Goal: Task Accomplishment & Management: Complete application form

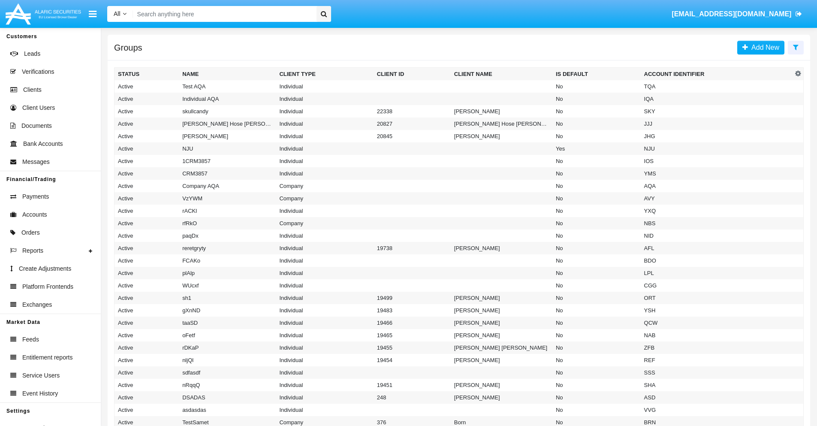
click at [795, 47] on icon at bounding box center [796, 47] width 6 height 7
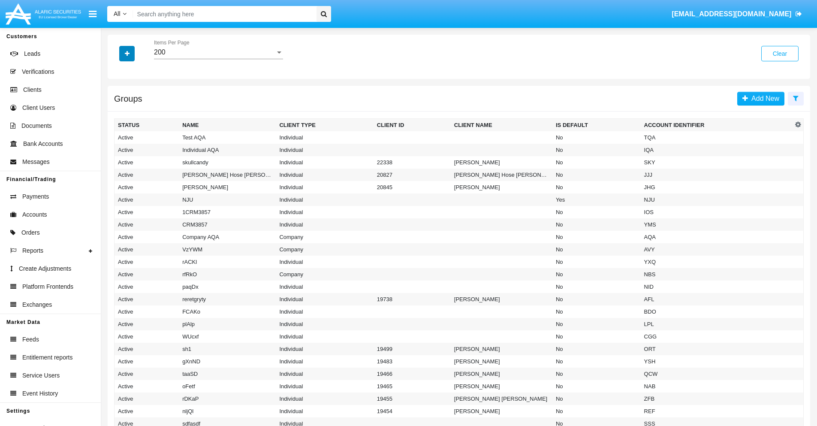
click at [127, 53] on icon "button" at bounding box center [127, 54] width 5 height 6
click at [151, 146] on span "Account Identifier" at bounding box center [151, 146] width 53 height 10
click at [118, 149] on input "Account Identifier" at bounding box center [117, 149] width 0 height 0
checkbox input "true"
click at [127, 53] on icon "button" at bounding box center [127, 54] width 5 height 6
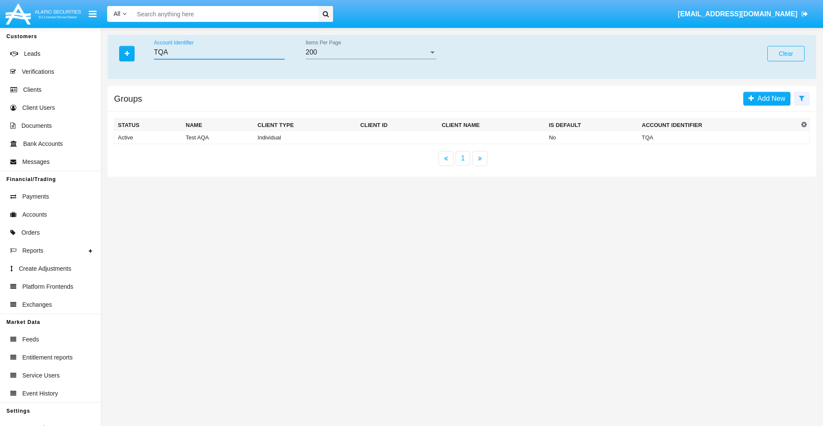
click at [219, 52] on input "TQA" at bounding box center [219, 52] width 131 height 8
type input "TQA"
click at [718, 137] on td "TQA" at bounding box center [718, 137] width 160 height 13
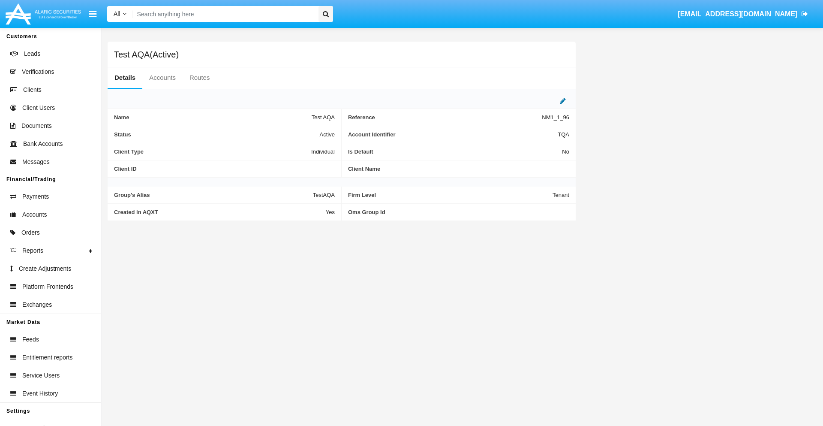
click at [563, 101] on icon at bounding box center [563, 100] width 6 height 7
click at [296, 132] on div "Active" at bounding box center [292, 132] width 69 height 7
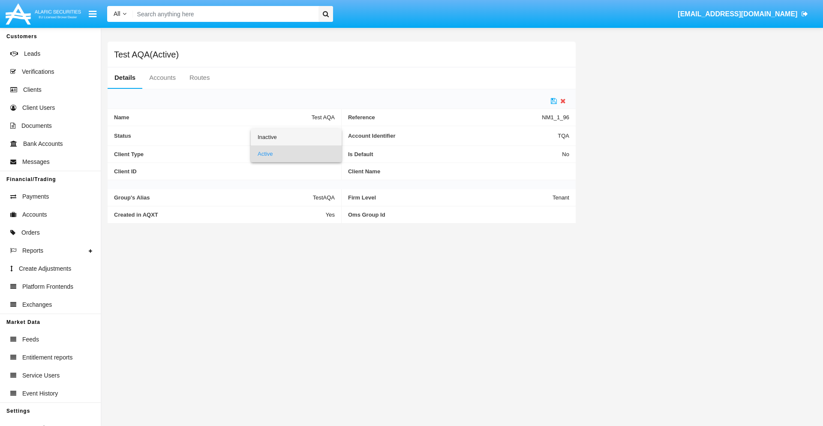
click at [296, 137] on span "Inactive" at bounding box center [296, 137] width 77 height 17
click at [554, 101] on icon at bounding box center [554, 100] width 6 height 7
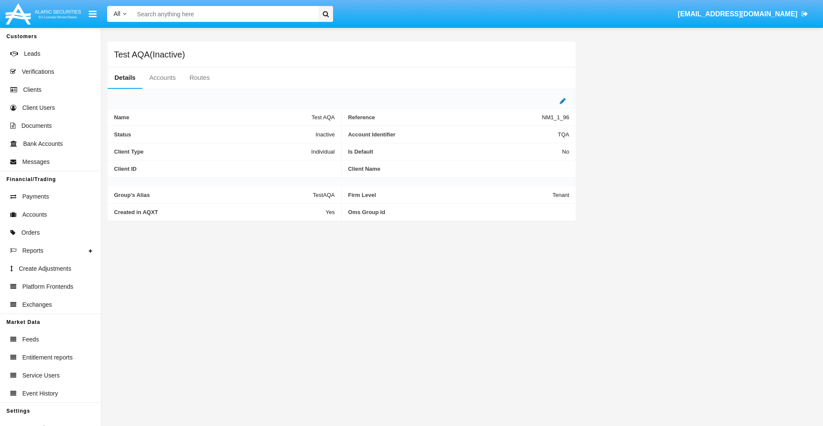
click at [563, 101] on icon at bounding box center [563, 100] width 6 height 7
click at [296, 132] on div "Inactive" at bounding box center [292, 132] width 69 height 7
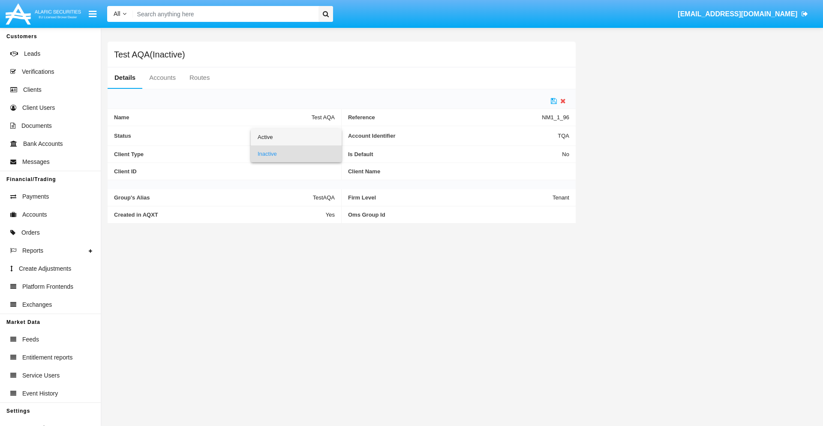
click at [296, 137] on span "Active" at bounding box center [296, 137] width 77 height 17
click at [554, 101] on icon at bounding box center [554, 100] width 6 height 7
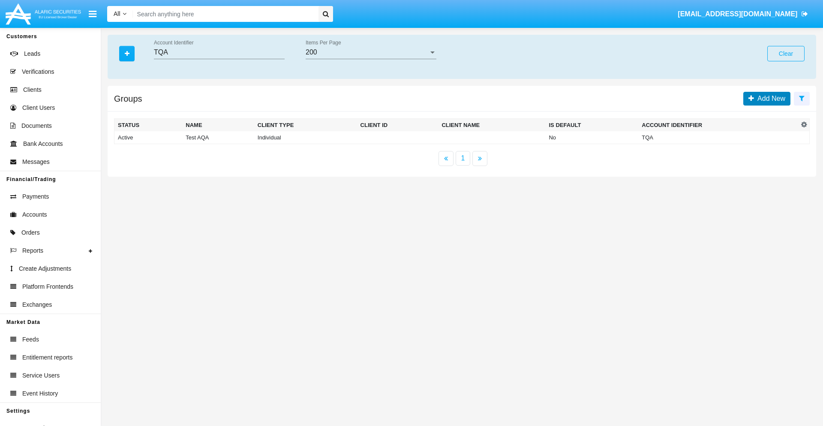
click at [769, 98] on span "Add New" at bounding box center [769, 98] width 31 height 7
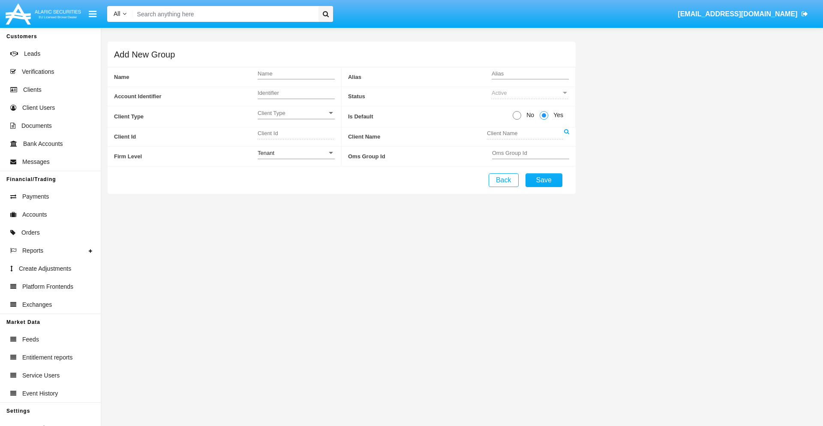
click at [296, 113] on span "Client Type" at bounding box center [292, 112] width 69 height 7
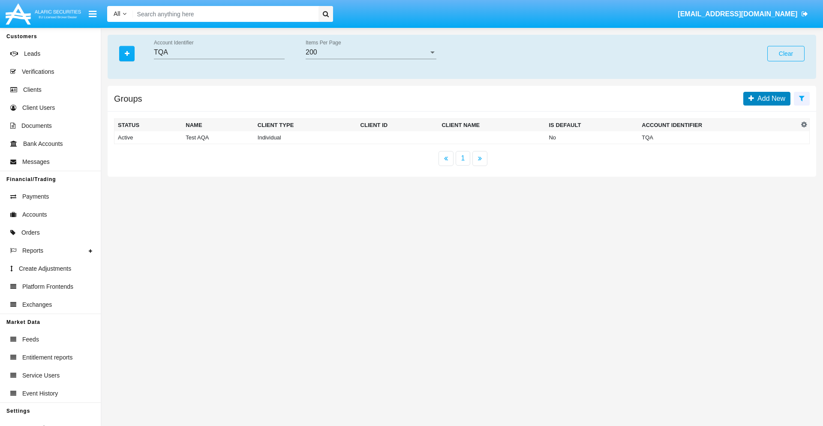
click at [769, 98] on span "Add New" at bounding box center [769, 98] width 31 height 7
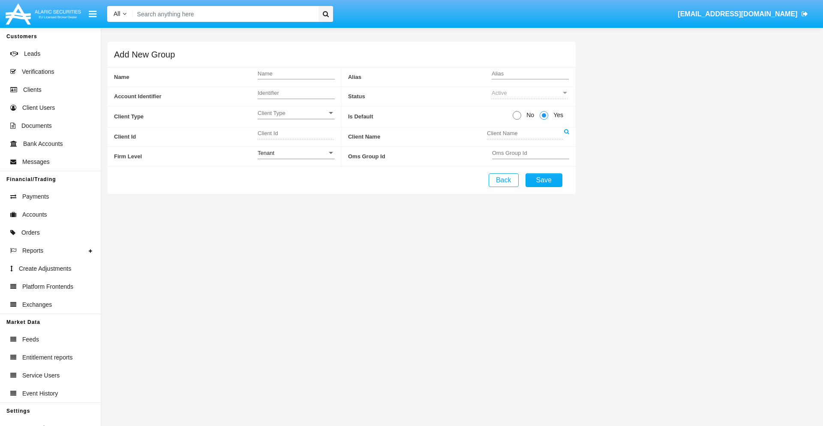
click at [529, 115] on span "No" at bounding box center [528, 115] width 15 height 9
click at [517, 120] on input "No" at bounding box center [517, 120] width 0 height 0
radio input "true"
click at [296, 153] on div "Tenant" at bounding box center [292, 152] width 69 height 7
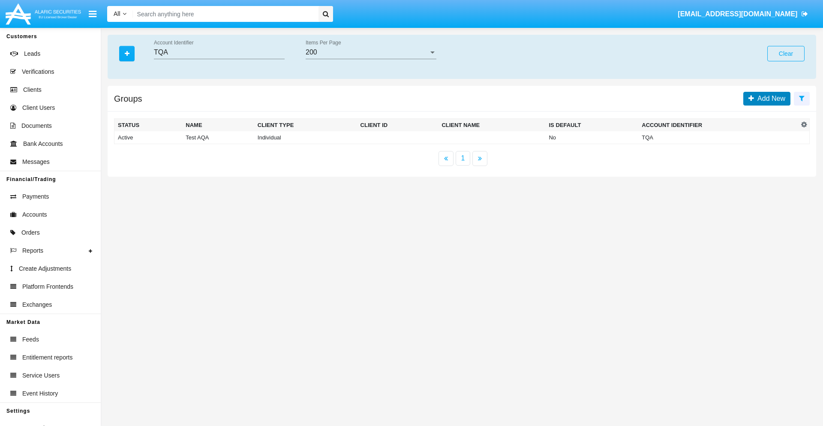
click at [769, 98] on span "Add New" at bounding box center [769, 98] width 31 height 7
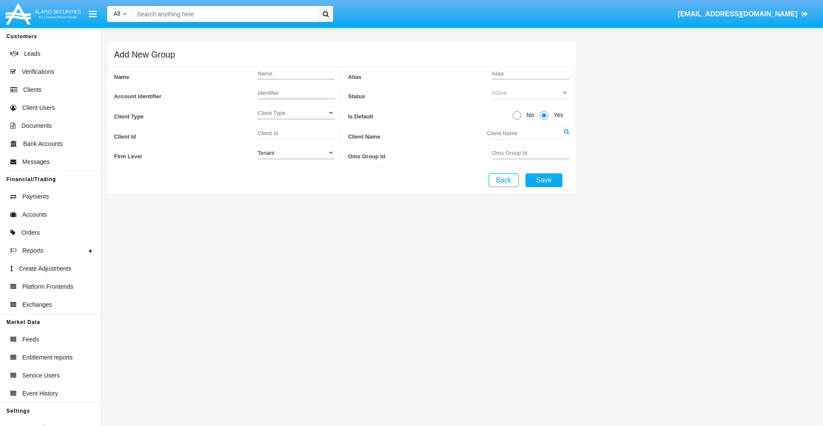
click at [529, 115] on span "No" at bounding box center [528, 115] width 15 height 9
click at [517, 120] on input "No" at bounding box center [517, 120] width 0 height 0
radio input "true"
click at [557, 115] on span "Yes" at bounding box center [556, 115] width 17 height 9
click at [544, 120] on input "Yes" at bounding box center [544, 120] width 0 height 0
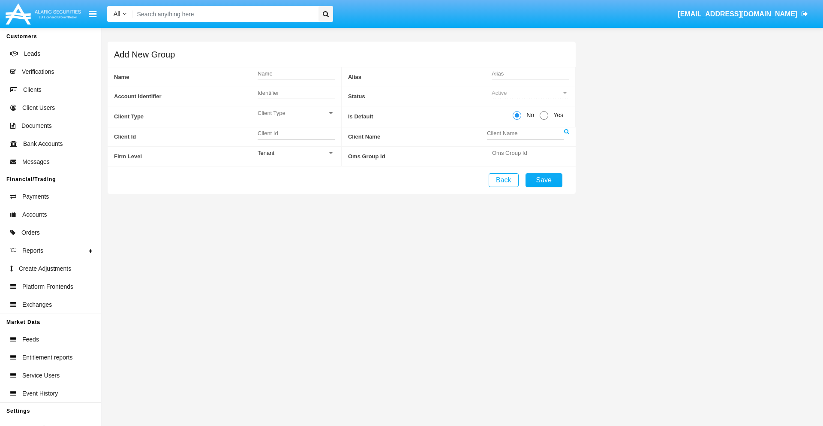
radio input "true"
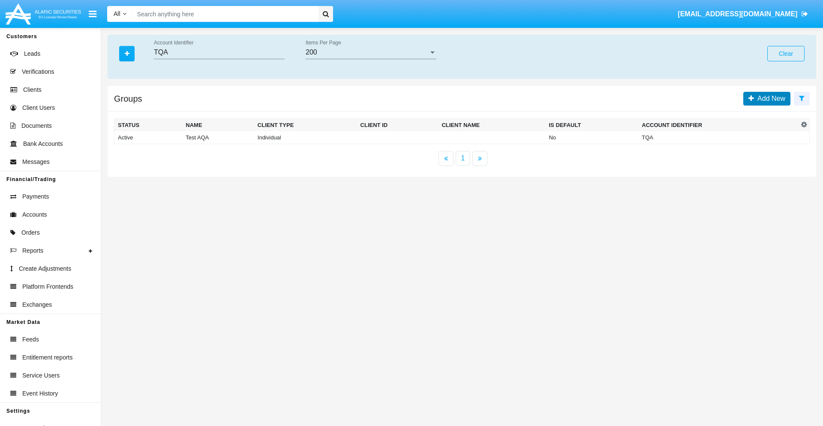
click at [769, 98] on span "Add New" at bounding box center [769, 98] width 31 height 7
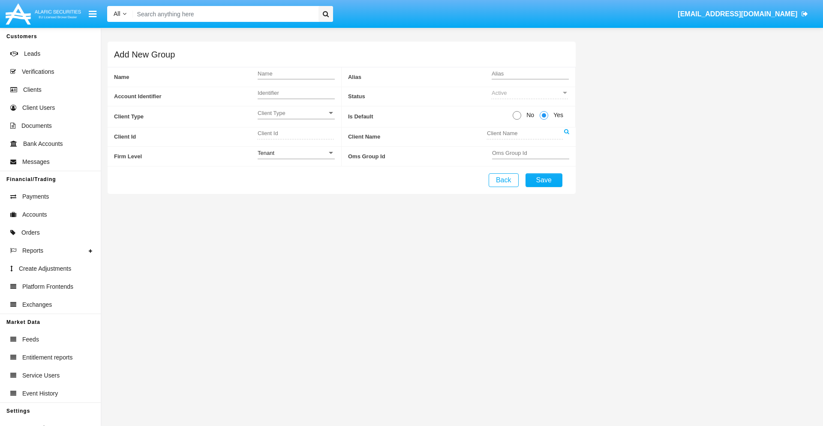
click at [529, 115] on span "No" at bounding box center [528, 115] width 15 height 9
click at [517, 120] on input "No" at bounding box center [517, 120] width 0 height 0
radio input "true"
click at [296, 113] on span "Client Type" at bounding box center [292, 112] width 69 height 7
click at [296, 117] on span "Individual" at bounding box center [296, 117] width 77 height 17
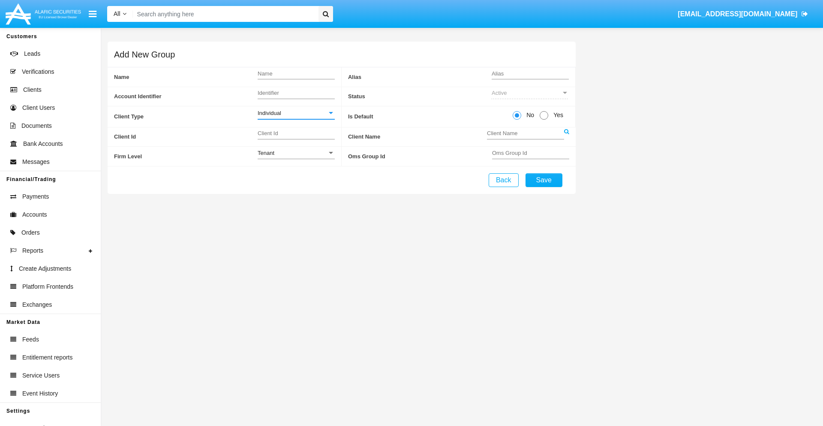
click at [566, 136] on link at bounding box center [566, 136] width 5 height 19
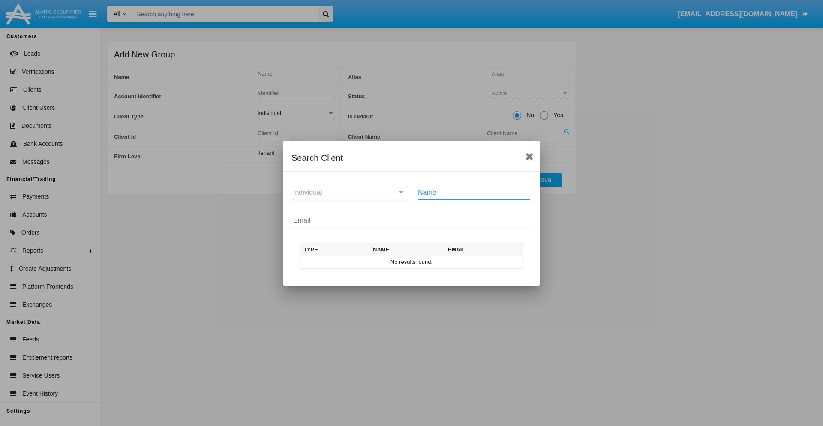
click at [412, 220] on input "Email" at bounding box center [411, 220] width 237 height 8
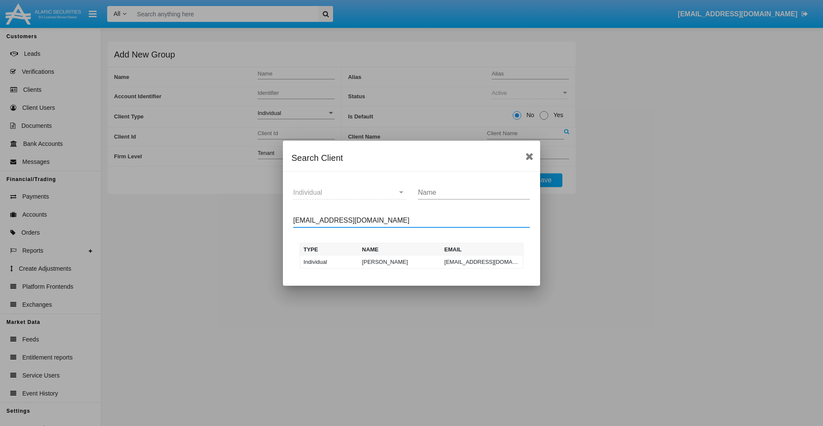
type input "test-user-owl@aqa.com"
